Goal: Task Accomplishment & Management: Use online tool/utility

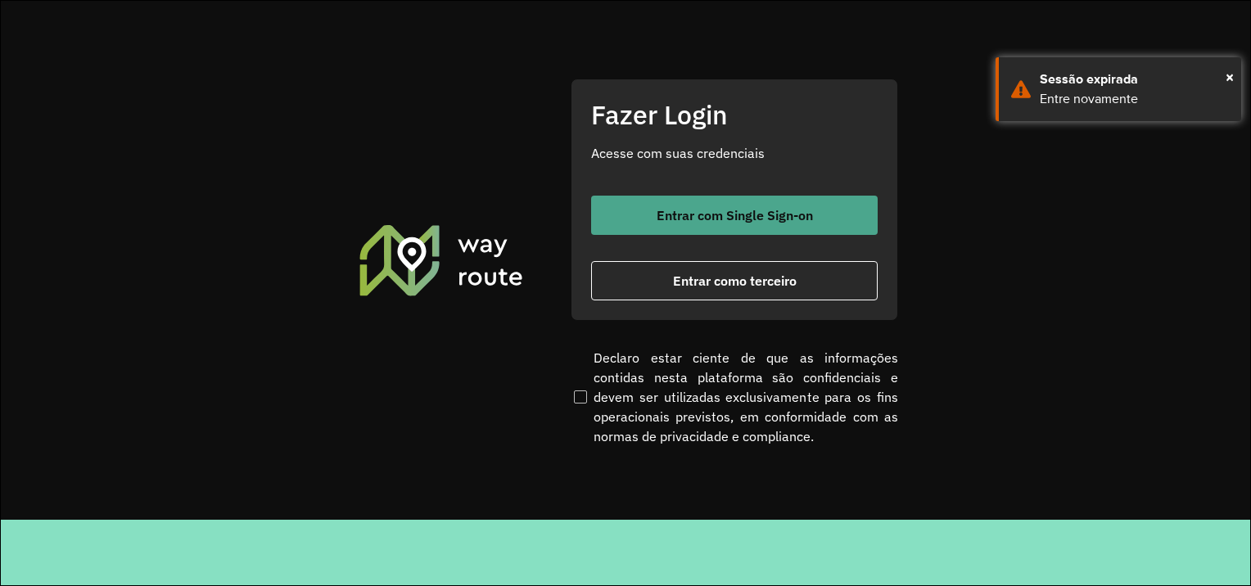
click at [794, 214] on font "Entrar com Single Sign-on" at bounding box center [735, 215] width 156 height 16
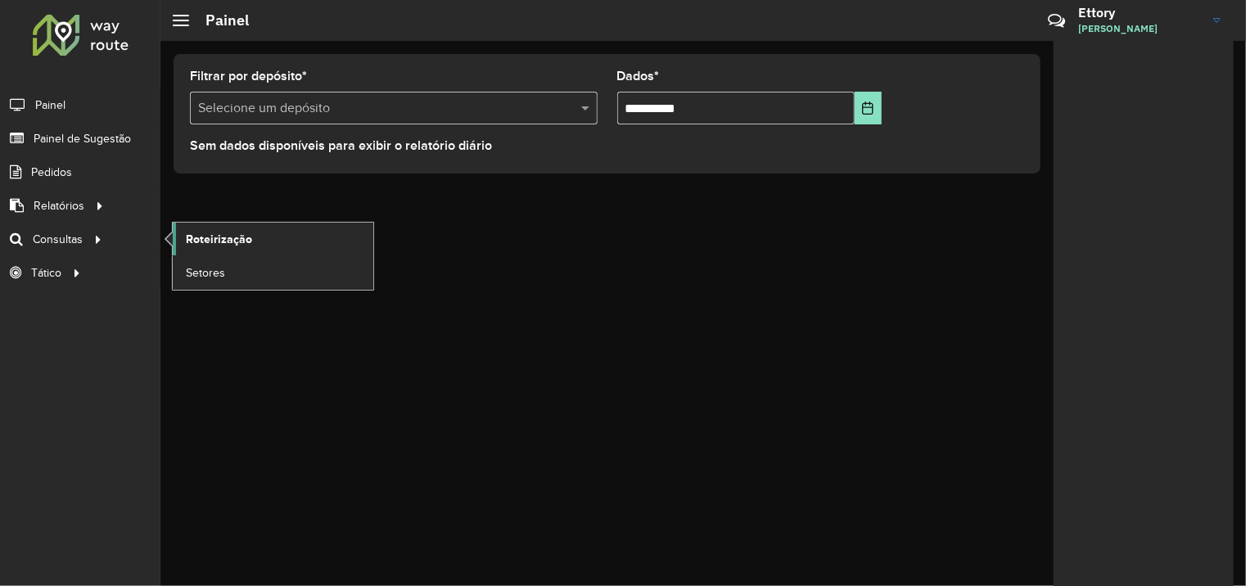
click at [206, 237] on span "Roteirização" at bounding box center [219, 239] width 66 height 17
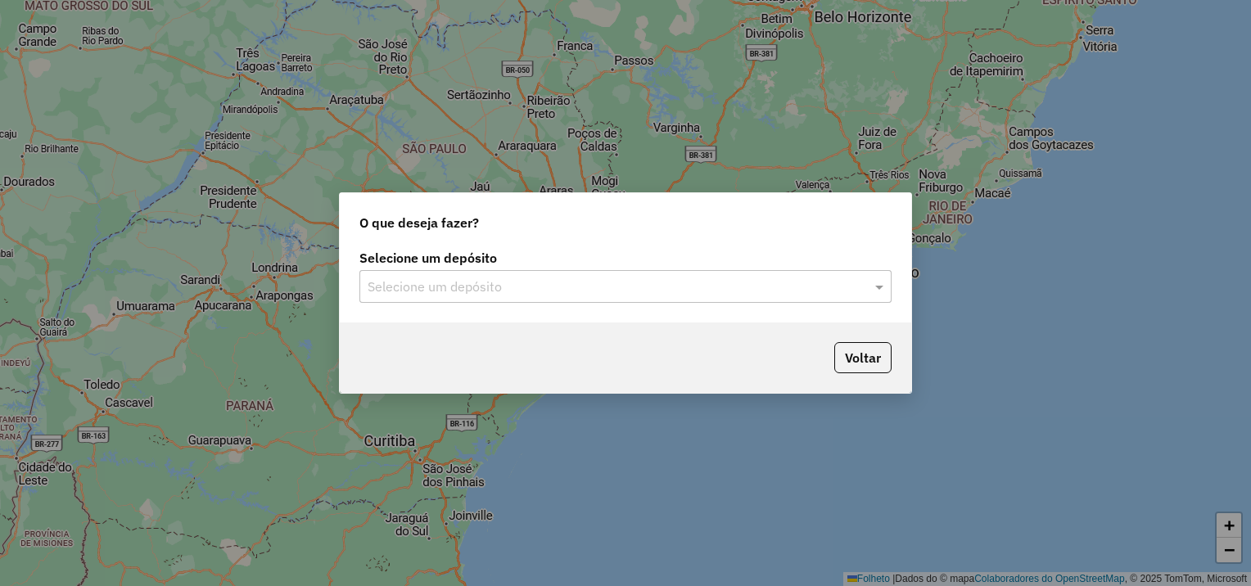
click at [576, 291] on input "text" at bounding box center [609, 288] width 483 height 20
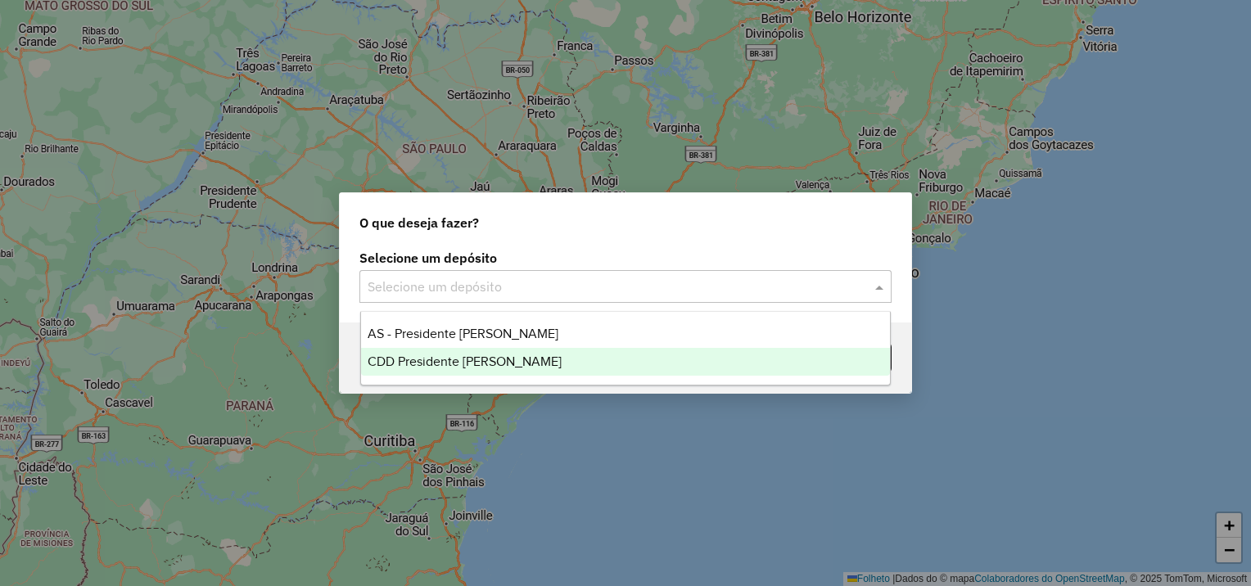
click at [530, 353] on div "CDD Presidente [PERSON_NAME]" at bounding box center [626, 362] width 530 height 28
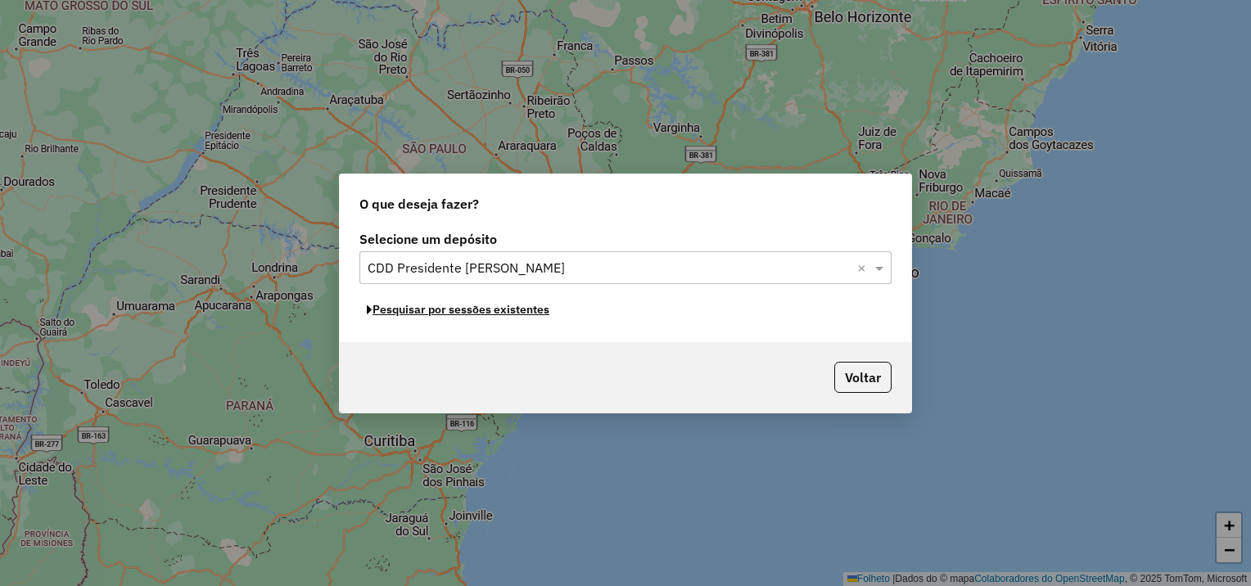
click at [512, 305] on font "Pesquisar por sessões existentes" at bounding box center [460, 309] width 177 height 15
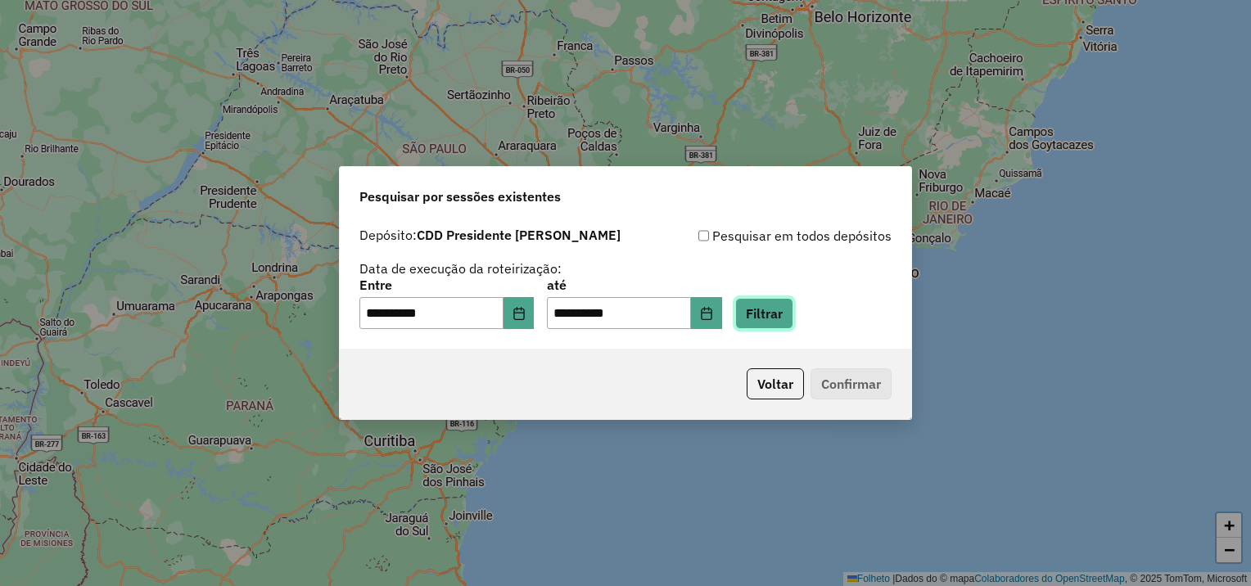
click at [793, 315] on button "Filtrar" at bounding box center [764, 313] width 58 height 31
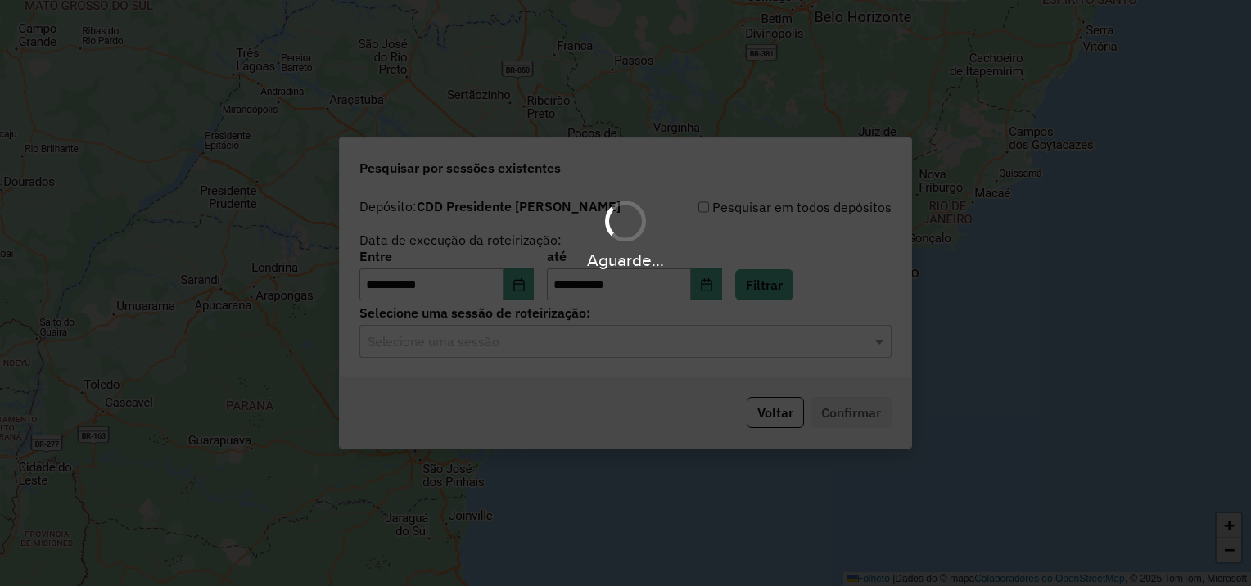
click at [499, 345] on div "Aguarde..." at bounding box center [625, 293] width 1251 height 586
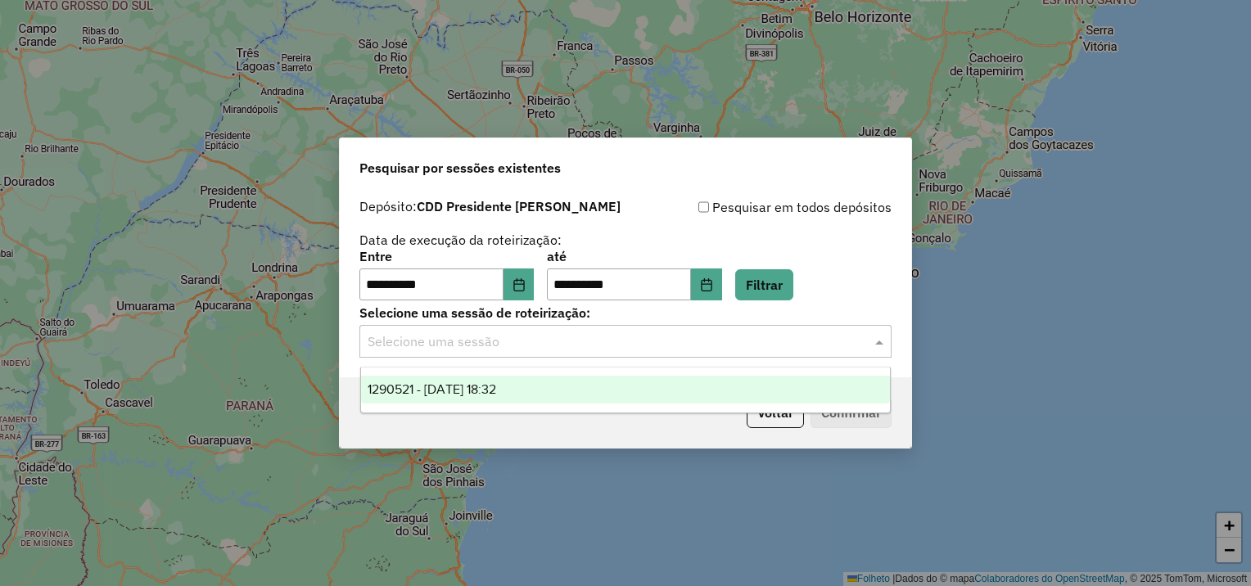
click at [499, 349] on input "text" at bounding box center [609, 342] width 483 height 20
click at [496, 382] on span "1290521 - [DATE] 18:32" at bounding box center [432, 389] width 129 height 14
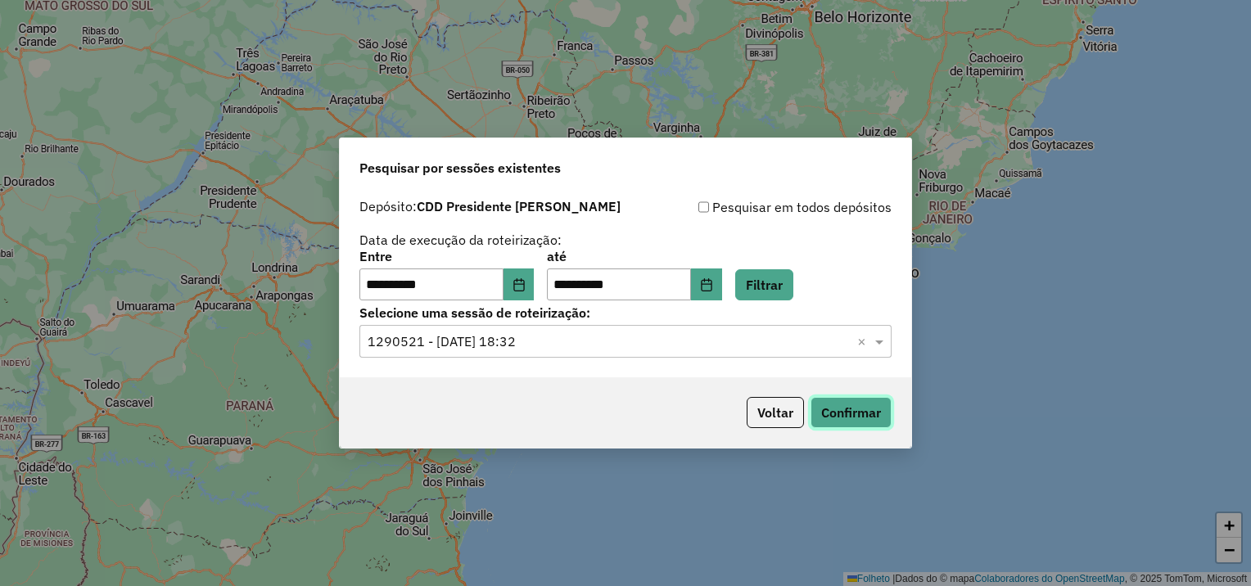
click at [883, 410] on button "Confirmar" at bounding box center [850, 412] width 81 height 31
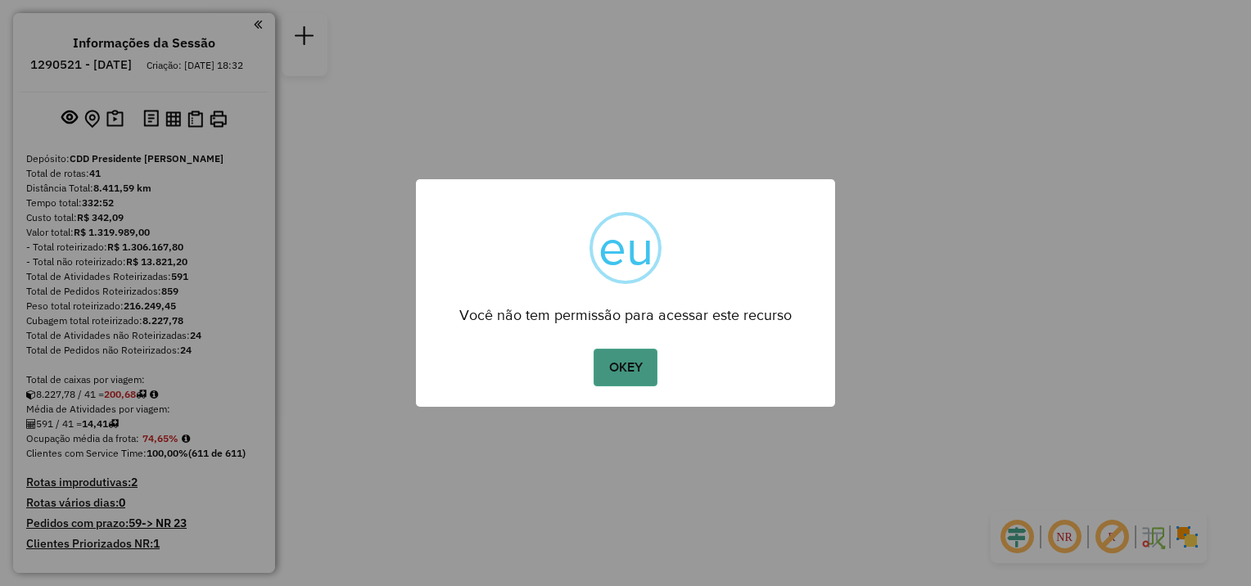
click at [623, 380] on button "OKEY" at bounding box center [626, 368] width 64 height 38
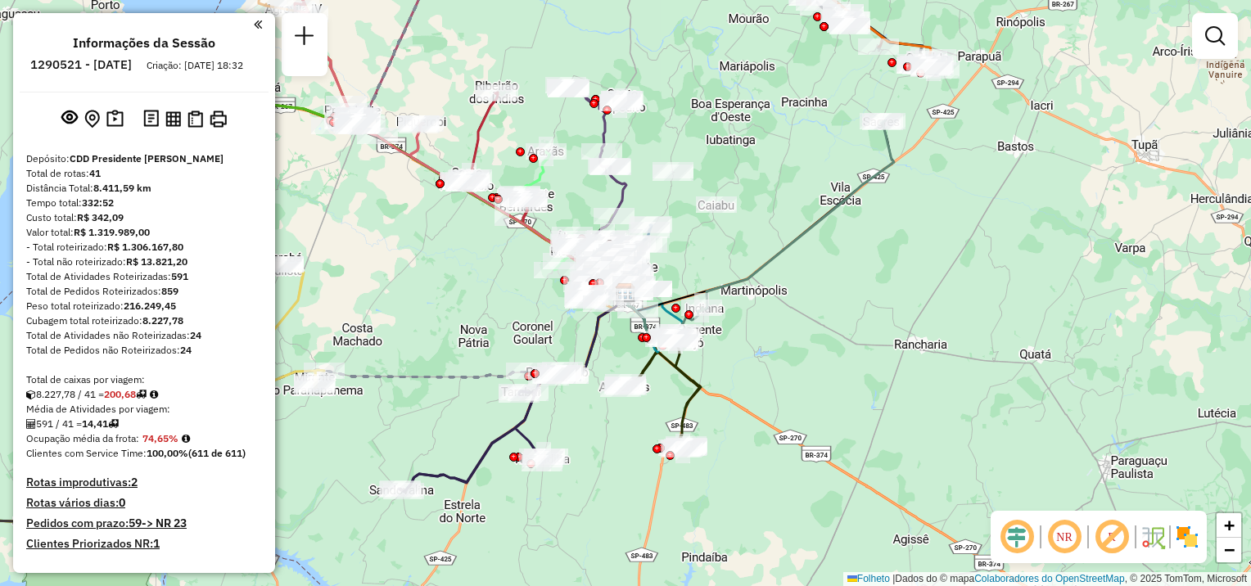
click at [633, 318] on div at bounding box center [637, 310] width 41 height 16
select select "**********"
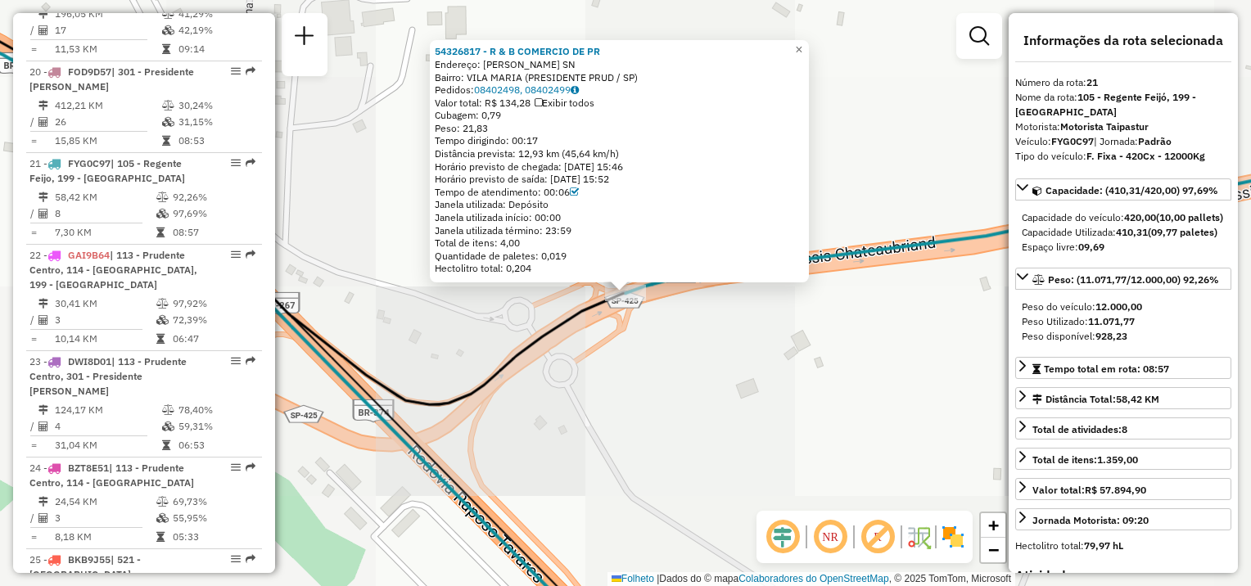
scroll to position [2433, 0]
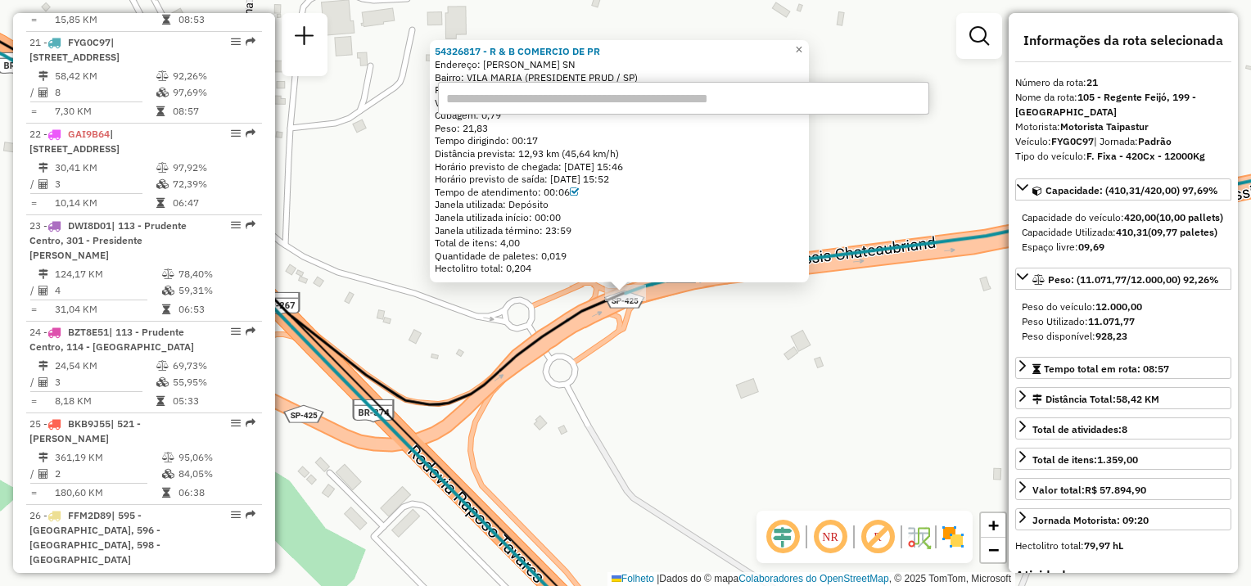
click at [517, 93] on input "text" at bounding box center [683, 98] width 491 height 33
paste input "*****"
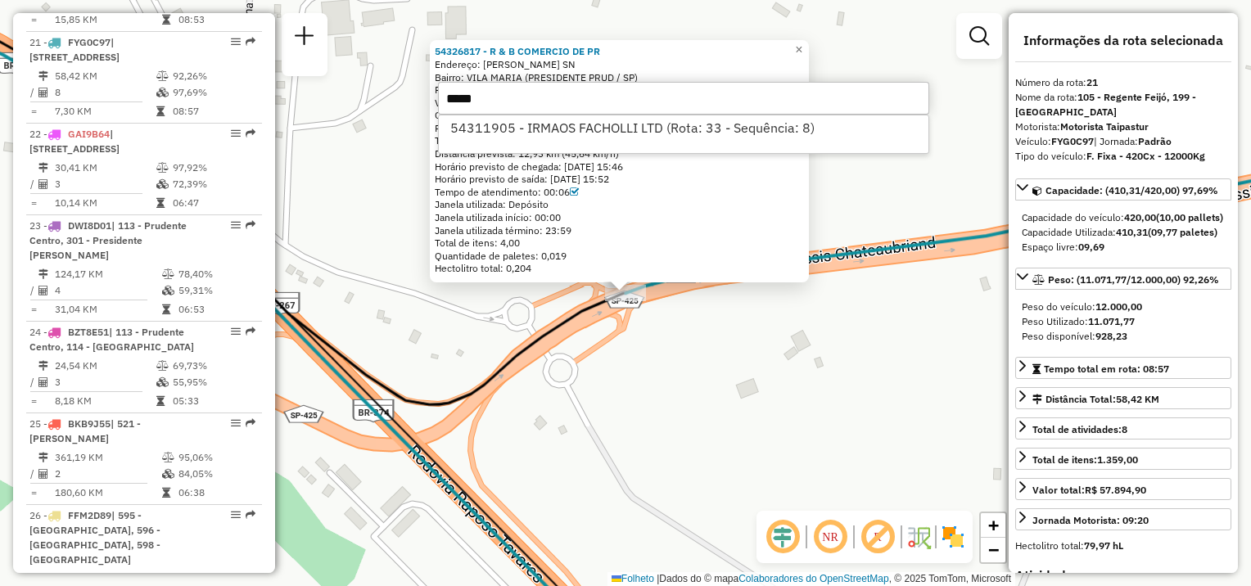
type input "*****"
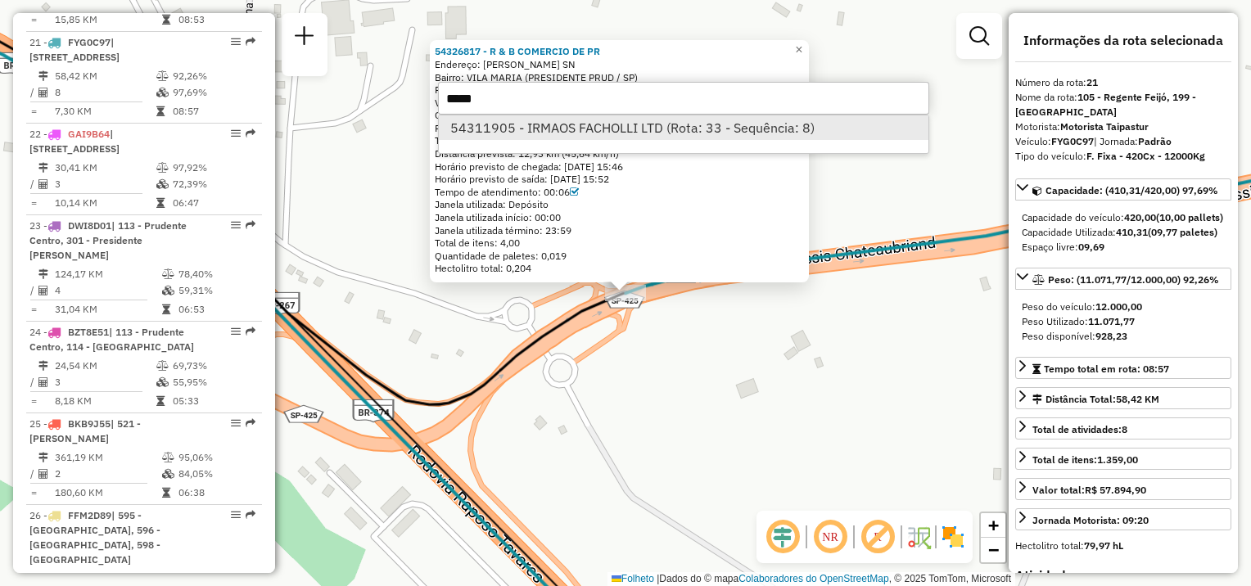
click at [526, 127] on font "54311905 - IRMAOS FACHOLLI LTD (Rota: 33 - Sequência: 8)" at bounding box center [632, 128] width 364 height 16
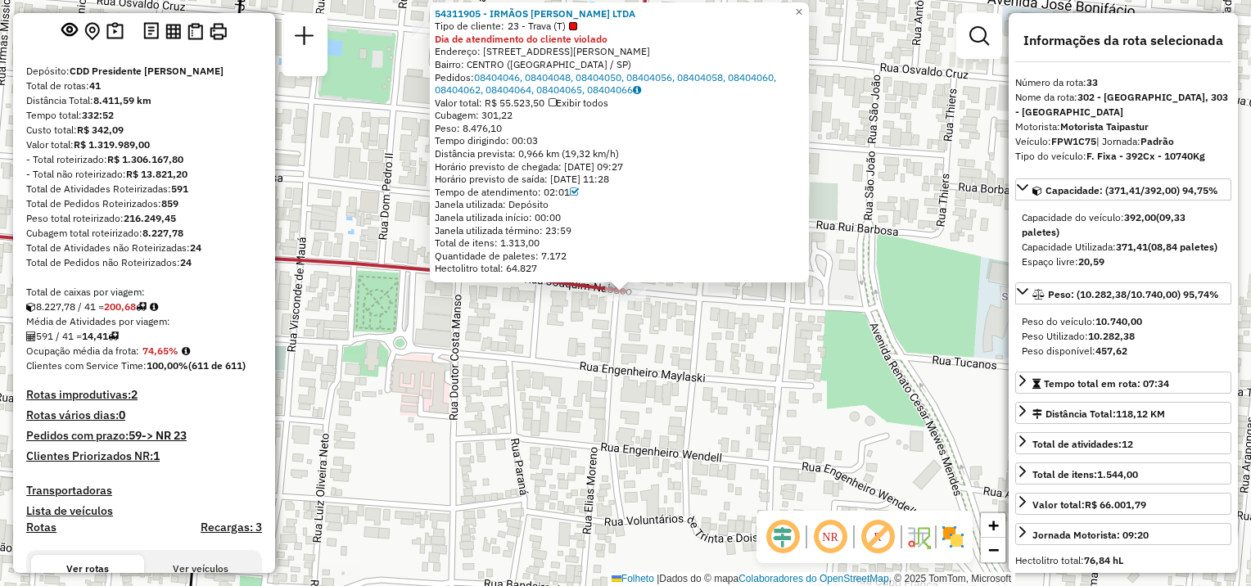
scroll to position [0, 0]
